Goal: Communication & Community: Answer question/provide support

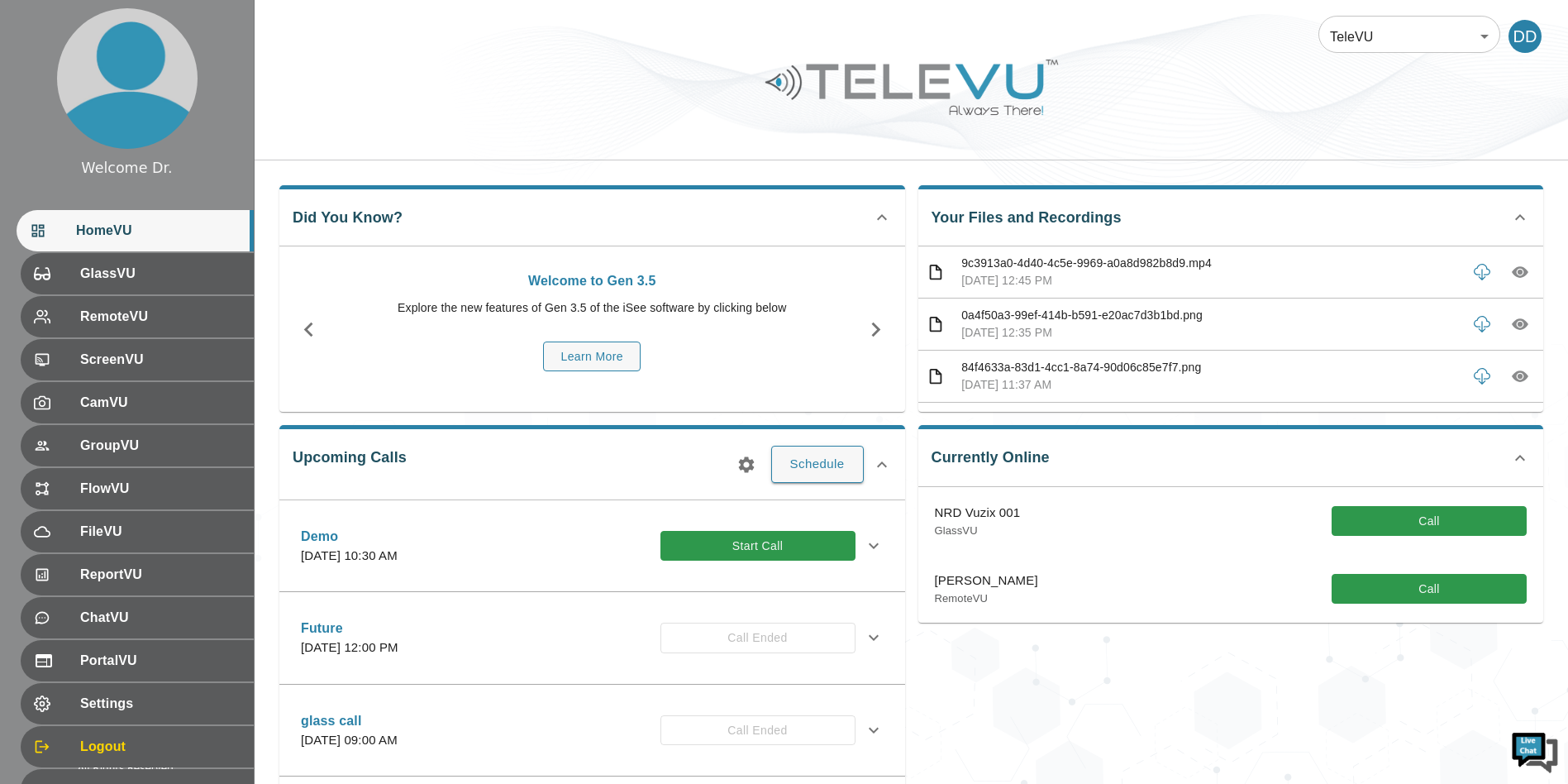
click at [639, 88] on div at bounding box center [911, 100] width 1313 height 94
click at [1443, 515] on button "Call" at bounding box center [1429, 522] width 195 height 31
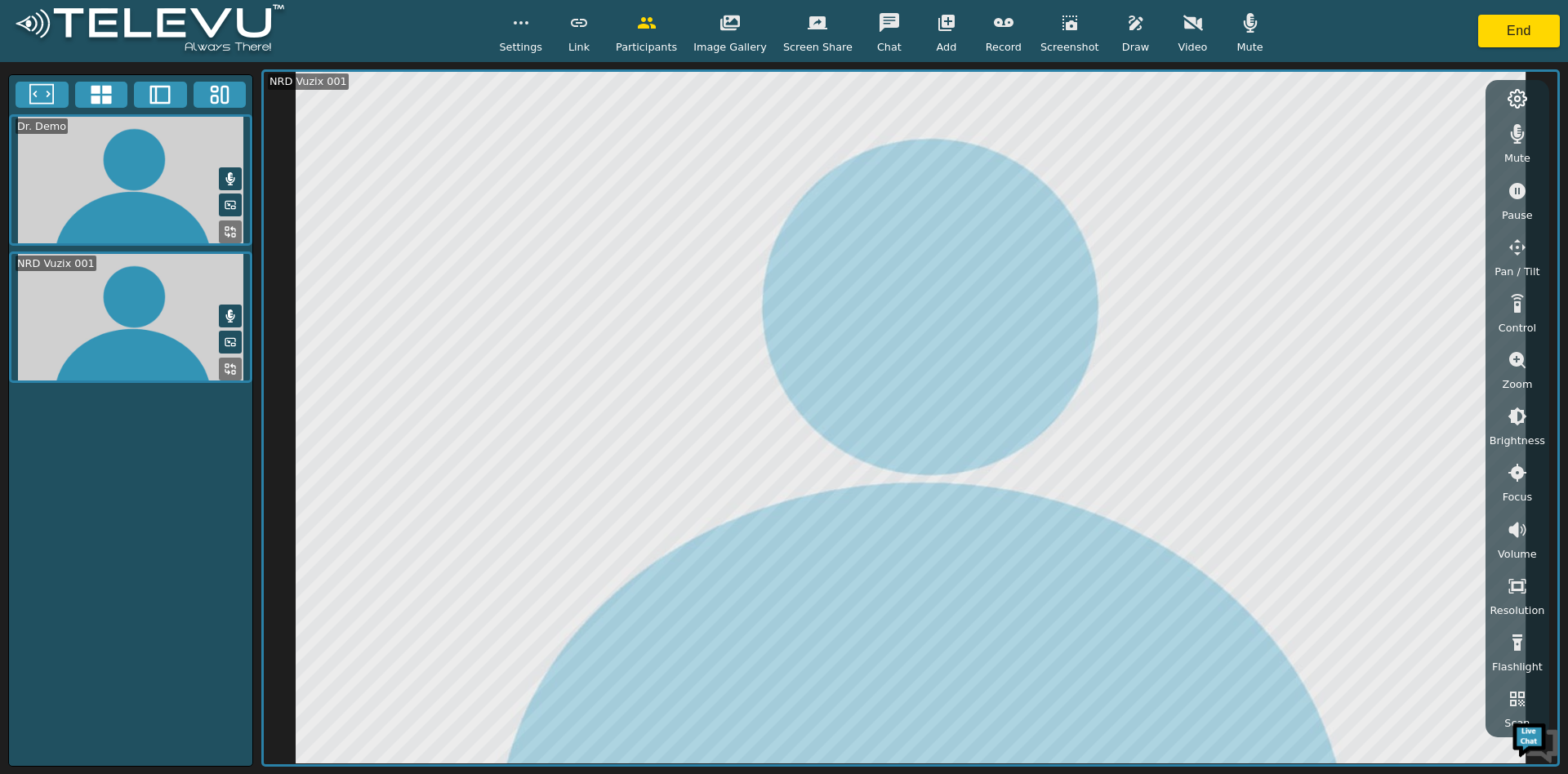
click at [1119, 34] on button "button" at bounding box center [1135, 22] width 41 height 32
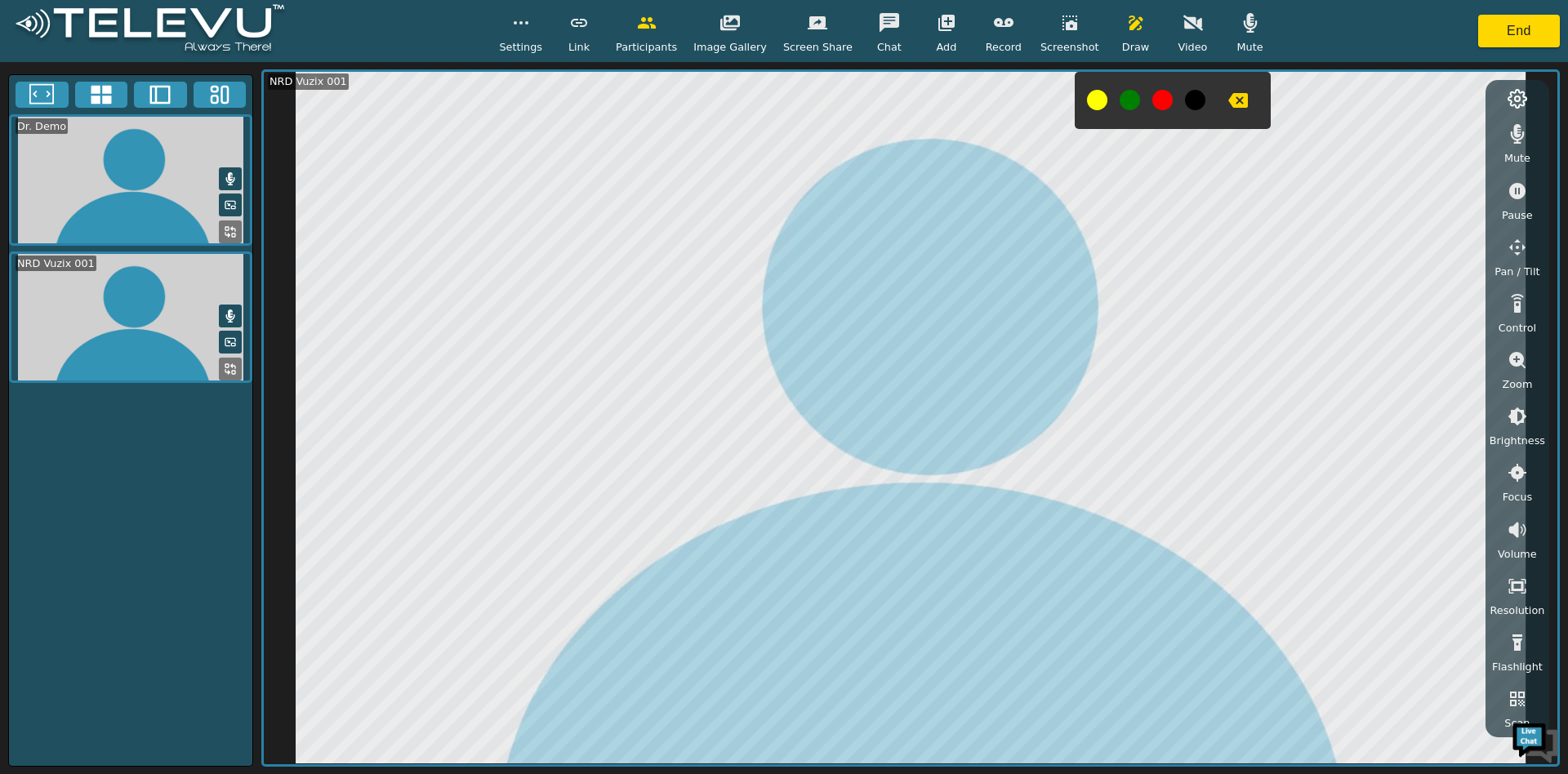
click at [1523, 193] on icon "button" at bounding box center [1517, 191] width 17 height 17
click at [1231, 98] on button "button" at bounding box center [1238, 100] width 41 height 32
click at [1129, 25] on icon "button" at bounding box center [1135, 23] width 14 height 15
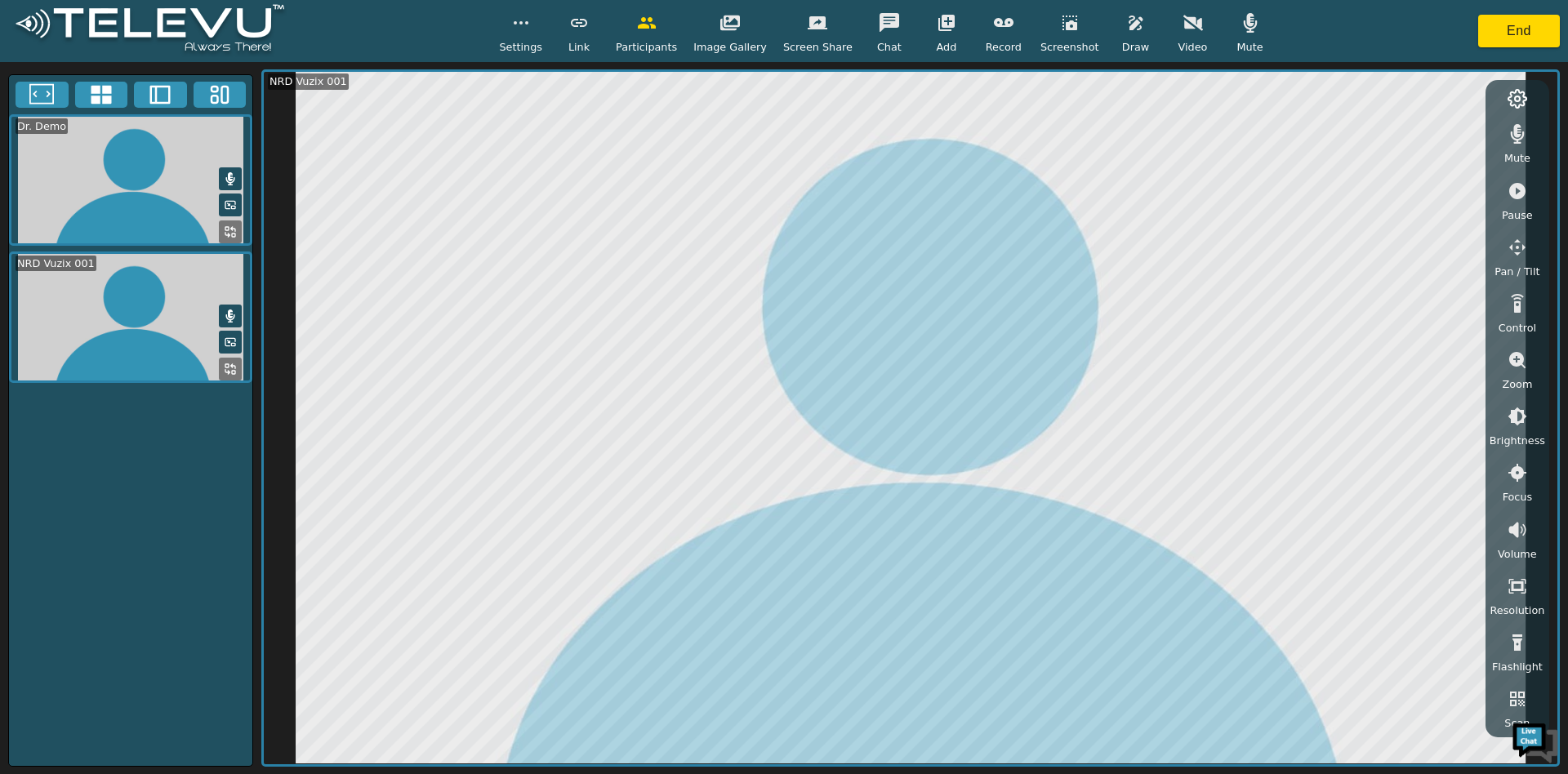
click at [1517, 199] on icon "button" at bounding box center [1516, 190] width 19 height 19
click at [1172, 21] on button "button" at bounding box center [1193, 22] width 41 height 32
click at [542, 31] on button "button" at bounding box center [521, 22] width 41 height 32
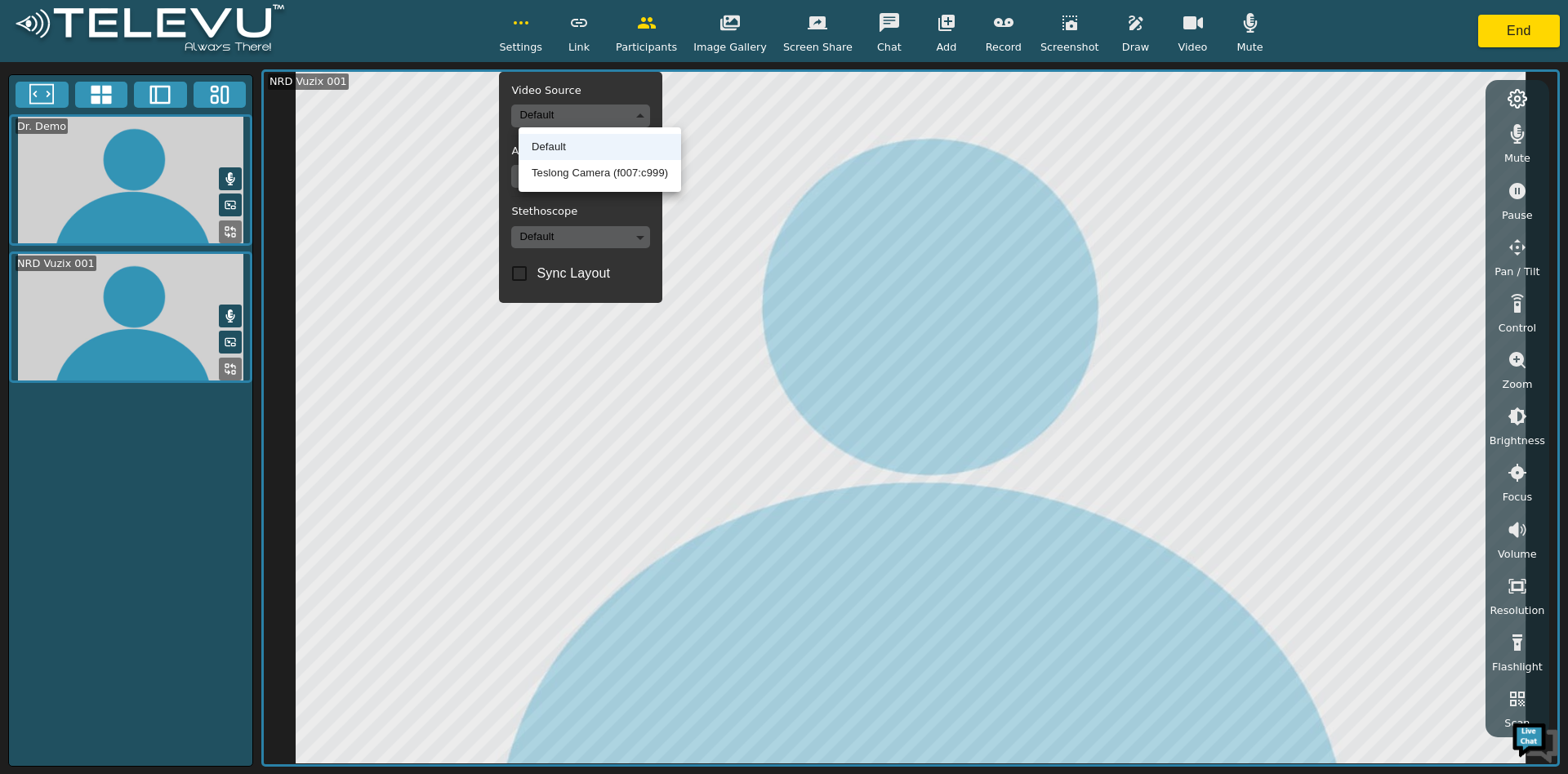
click at [603, 109] on body "Settings Video Source Default Audio Source Default Stethoscope Default Sync Lay…" at bounding box center [784, 387] width 1568 height 774
click at [632, 173] on li "Teslong Camera (f007:c999)" at bounding box center [600, 173] width 163 height 26
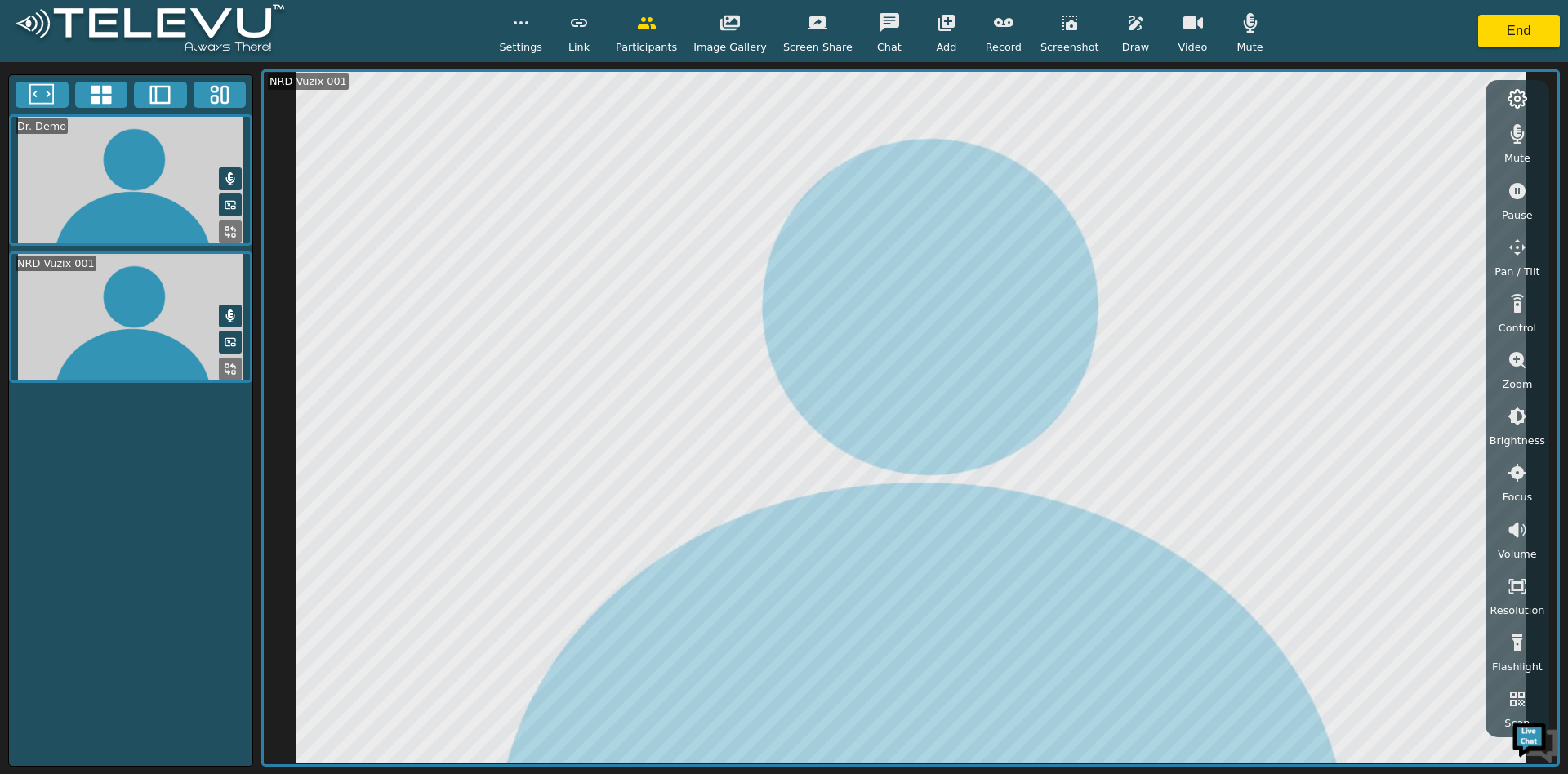
click at [228, 227] on rect at bounding box center [227, 229] width 4 height 4
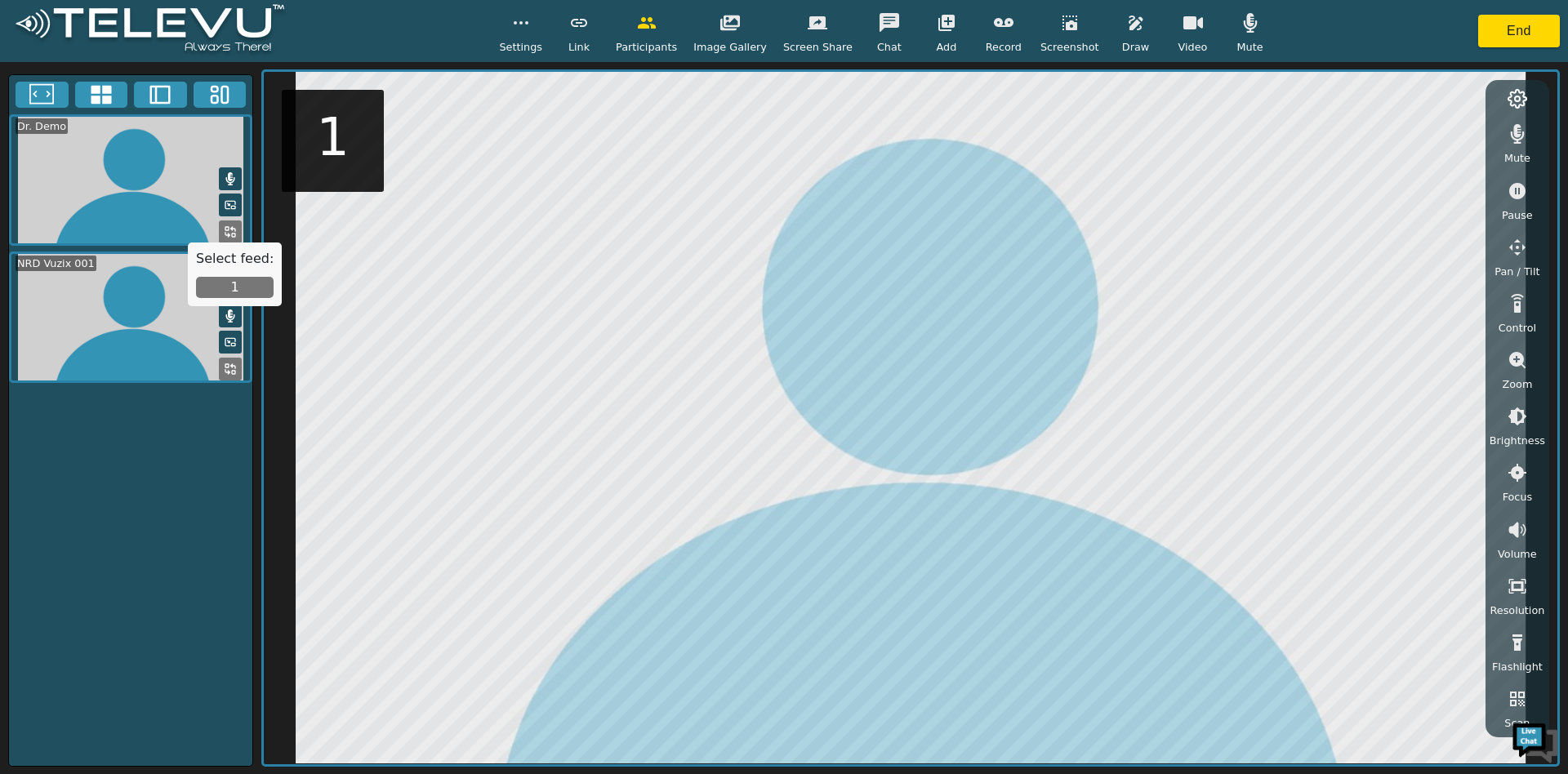
click at [241, 289] on button "1" at bounding box center [235, 287] width 78 height 21
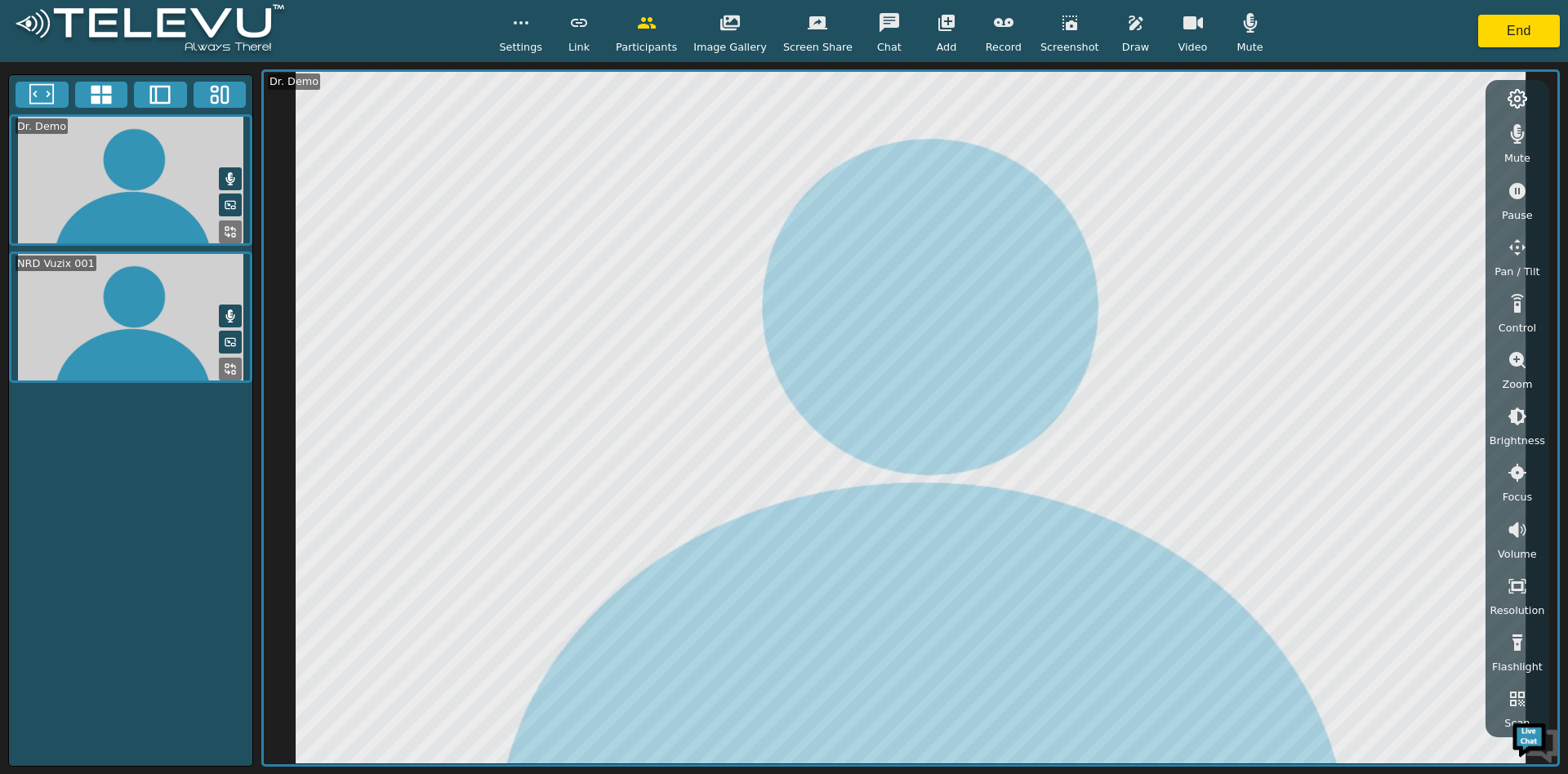
click at [159, 100] on icon at bounding box center [160, 94] width 24 height 24
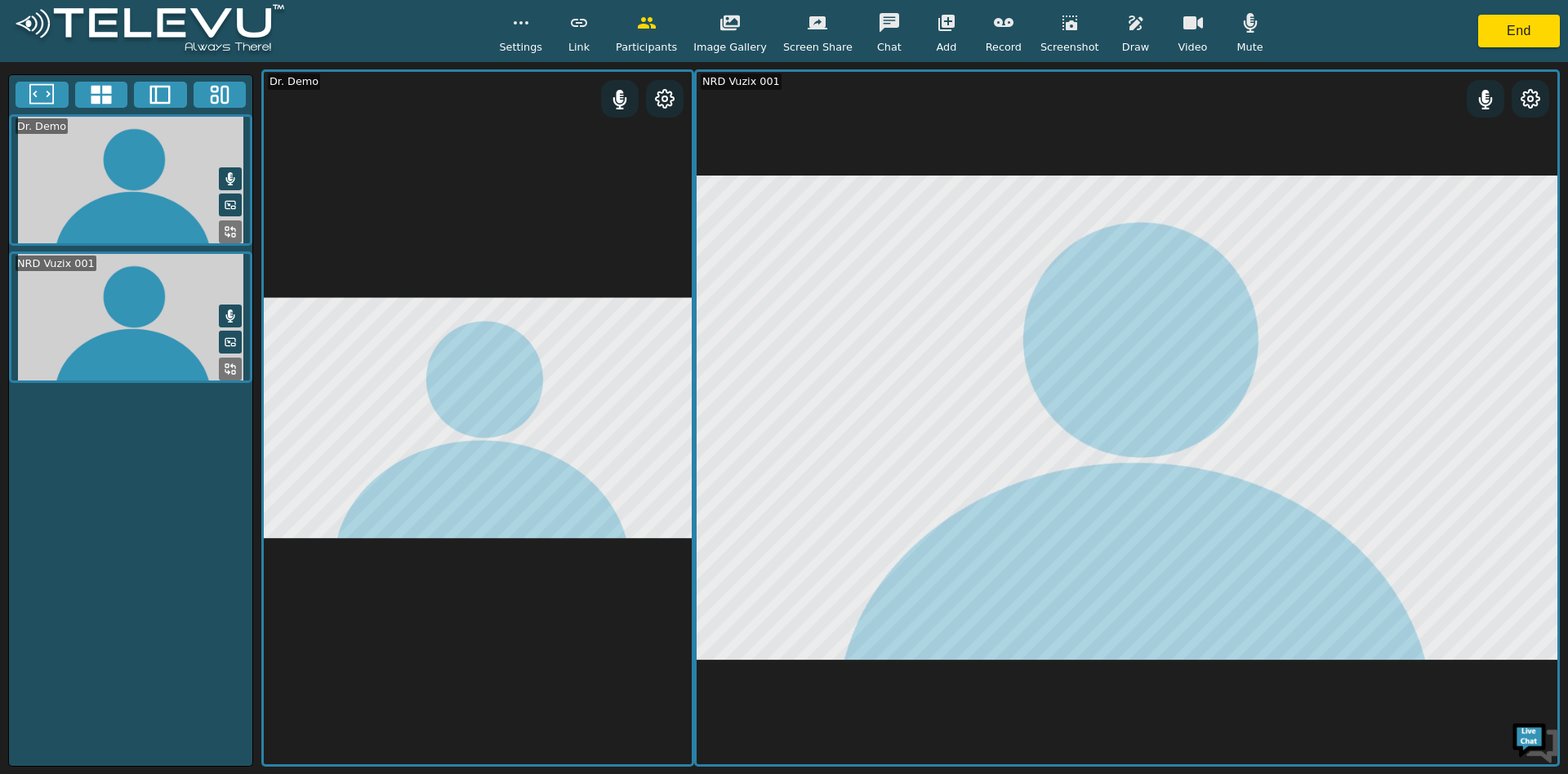
click at [1115, 36] on button "button" at bounding box center [1135, 22] width 41 height 32
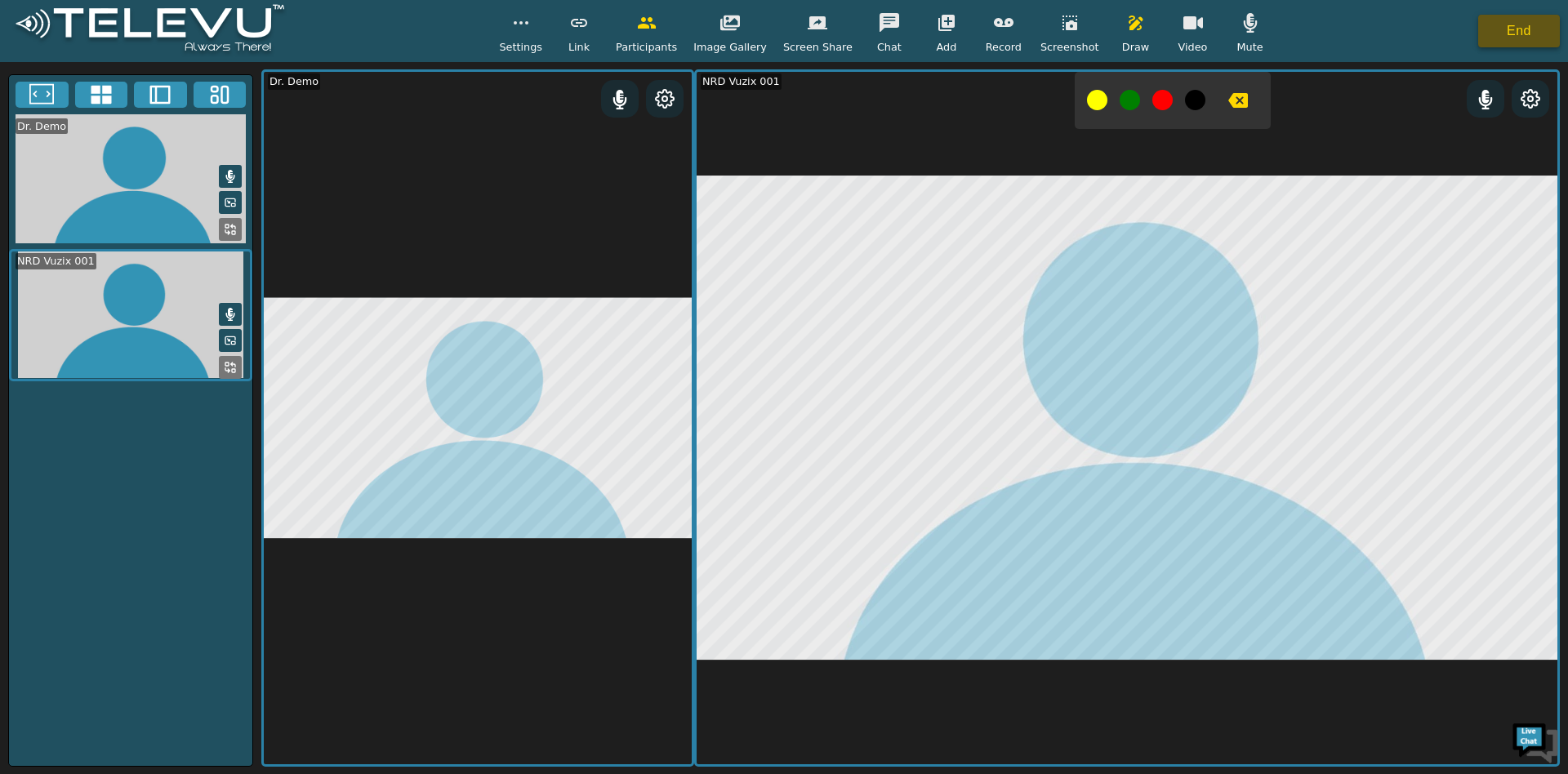
click at [1505, 30] on button "End" at bounding box center [1519, 31] width 81 height 32
